Goal: Information Seeking & Learning: Find specific fact

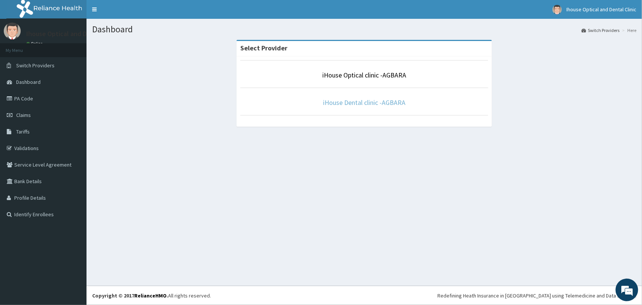
click at [365, 103] on link "iHouse Dental clinic -AGBARA" at bounding box center [364, 102] width 82 height 9
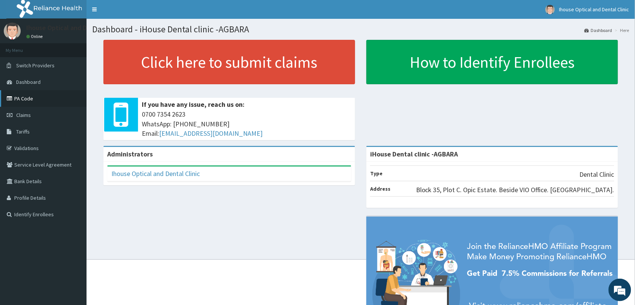
click at [36, 96] on link "PA Code" at bounding box center [43, 98] width 87 height 17
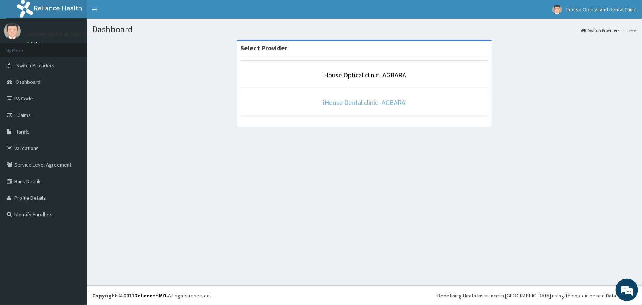
click at [356, 103] on link "iHouse Dental clinic -AGBARA" at bounding box center [364, 102] width 82 height 9
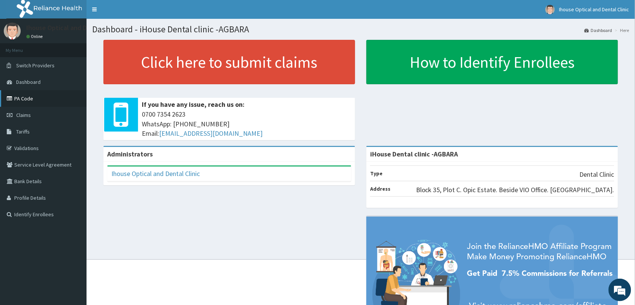
click at [16, 99] on link "PA Code" at bounding box center [43, 98] width 87 height 17
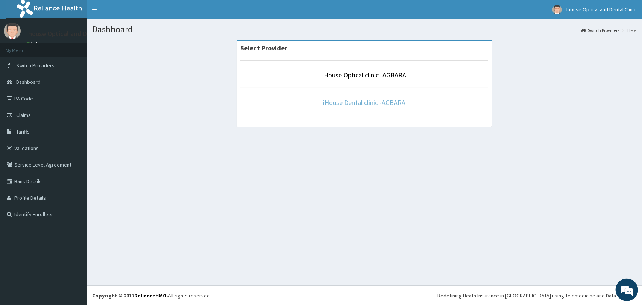
click at [374, 104] on link "iHouse Dental clinic -AGBARA" at bounding box center [364, 102] width 82 height 9
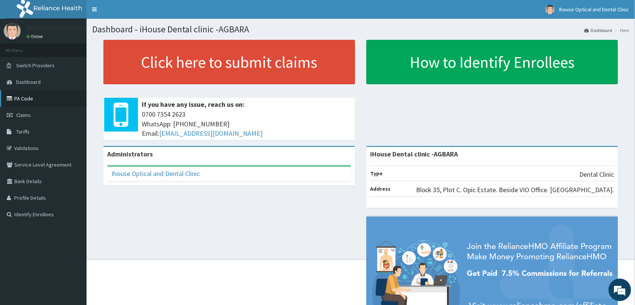
click at [25, 97] on link "PA Code" at bounding box center [43, 98] width 87 height 17
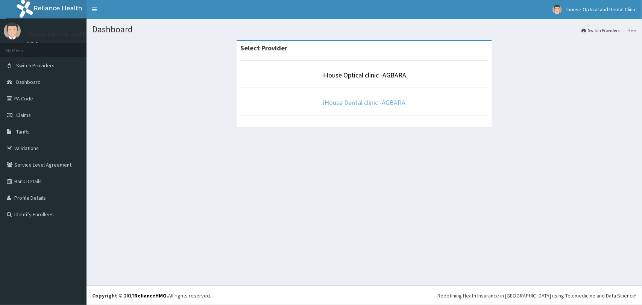
click at [368, 104] on link "iHouse Dental clinic -AGBARA" at bounding box center [364, 102] width 82 height 9
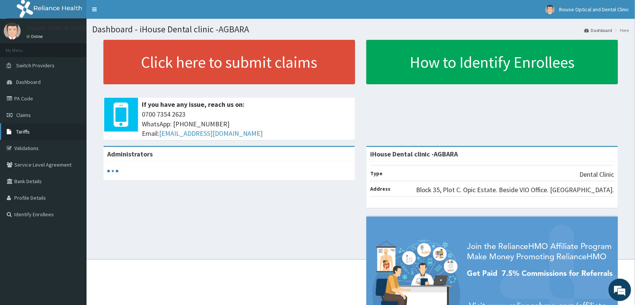
click at [27, 132] on span "Tariffs" at bounding box center [23, 131] width 14 height 7
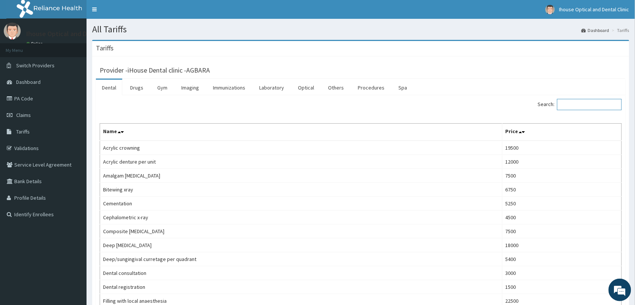
click at [583, 103] on input "Search:" at bounding box center [589, 104] width 65 height 11
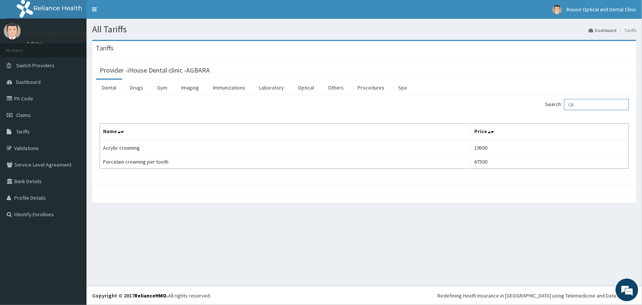
type input "C"
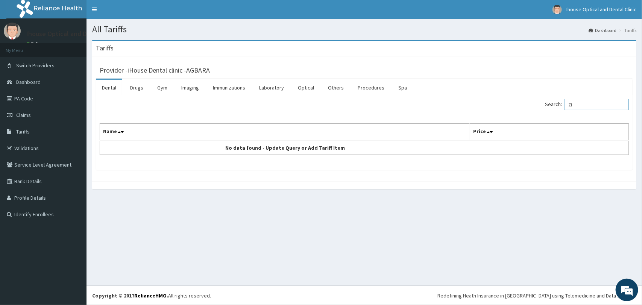
type input "Z"
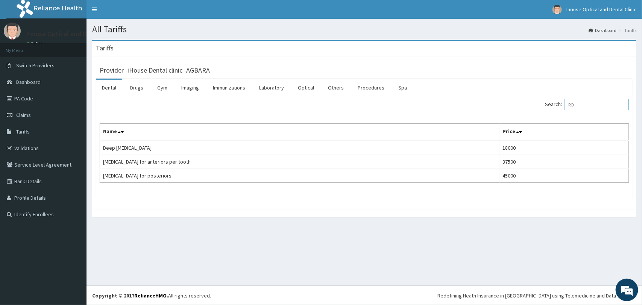
type input "R"
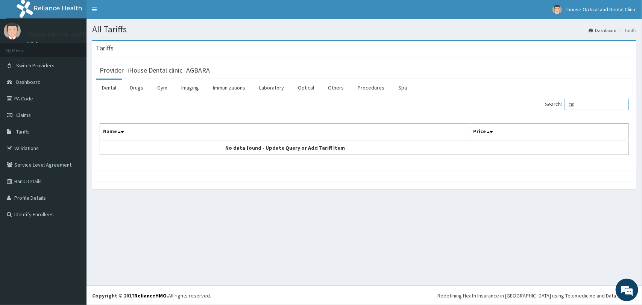
click at [591, 105] on input "ZIR" at bounding box center [597, 104] width 65 height 11
type input "Z"
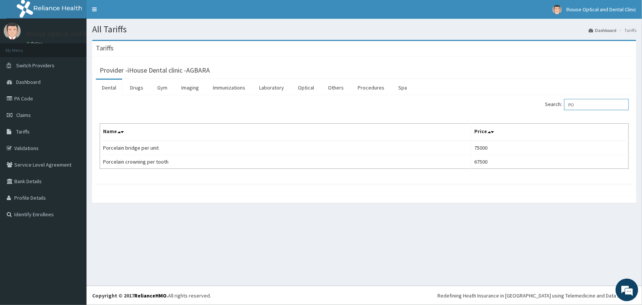
type input "P"
type input "CROWN"
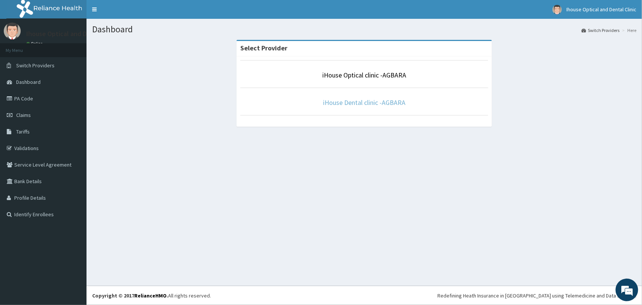
click at [360, 104] on link "iHouse Dental clinic -AGBARA" at bounding box center [364, 102] width 82 height 9
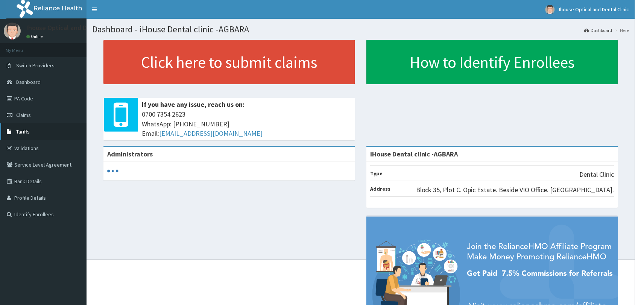
click at [25, 132] on span "Tariffs" at bounding box center [23, 131] width 14 height 7
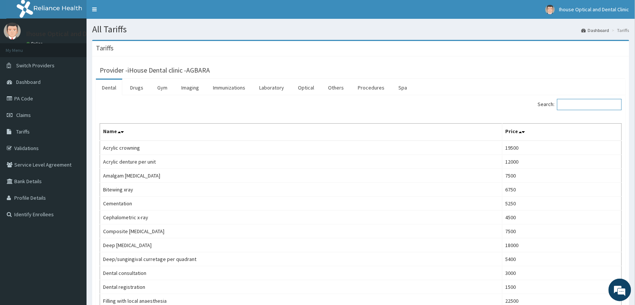
click at [567, 100] on input "Search:" at bounding box center [589, 104] width 65 height 11
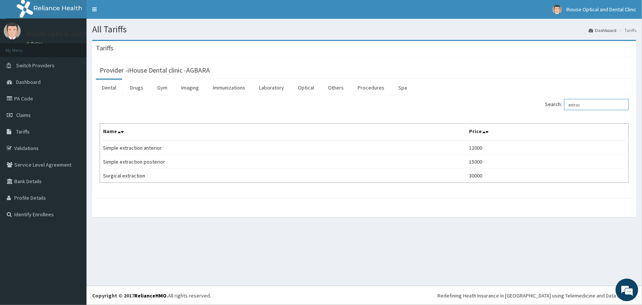
type input "extrac"
click at [26, 97] on link "PA Code" at bounding box center [43, 98] width 87 height 17
